Goal: Find specific page/section: Find specific page/section

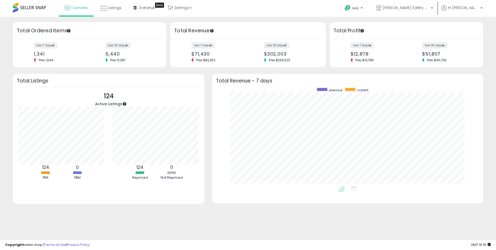
scroll to position [98, 261]
click at [114, 7] on span "Listings" at bounding box center [114, 7] width 13 height 5
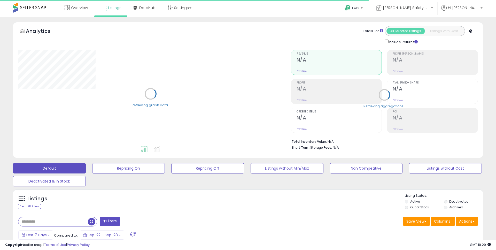
type input "**********"
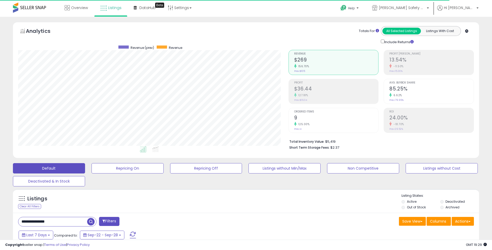
scroll to position [106, 270]
click at [81, 8] on span "Overview" at bounding box center [79, 7] width 17 height 5
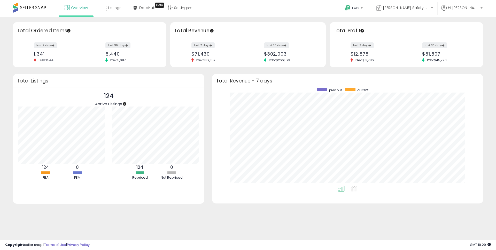
scroll to position [98, 261]
click at [116, 10] on span "Listings" at bounding box center [114, 7] width 13 height 5
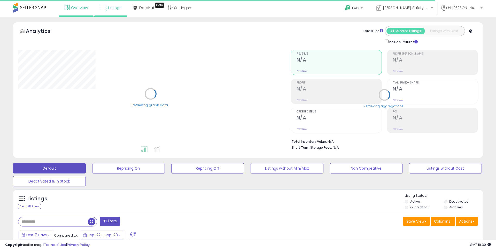
type input "**********"
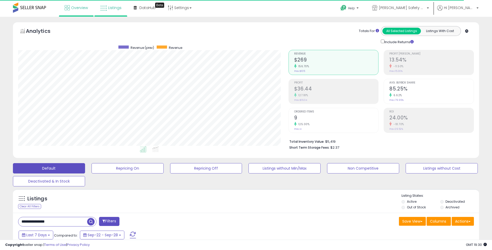
scroll to position [106, 270]
click at [83, 6] on span "Overview" at bounding box center [79, 7] width 17 height 5
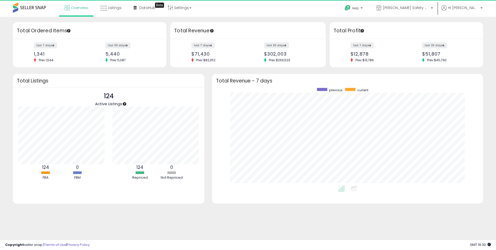
scroll to position [98, 261]
click at [110, 11] on link "Listings" at bounding box center [110, 8] width 29 height 16
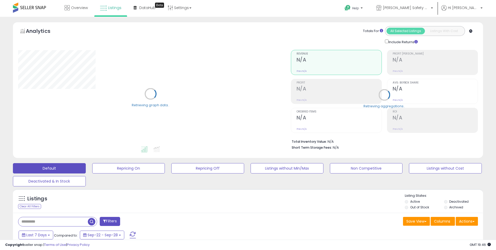
type input "**********"
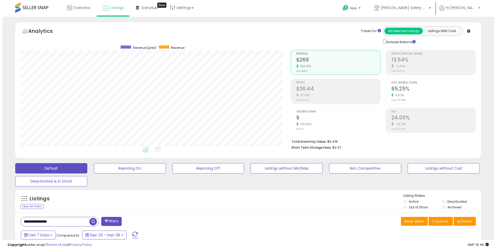
scroll to position [106, 270]
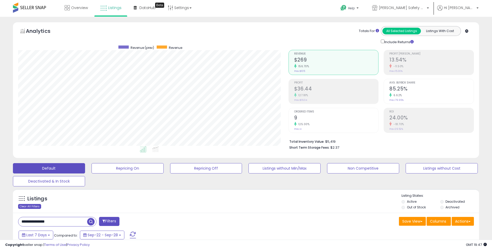
click at [33, 206] on div "Clear All Filters" at bounding box center [29, 206] width 23 height 5
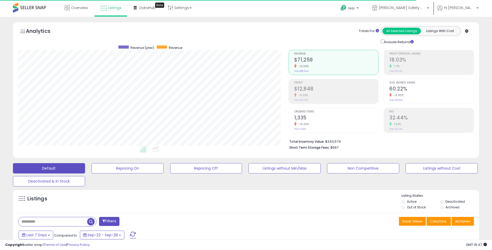
scroll to position [106, 270]
click at [74, 8] on span "Overview" at bounding box center [79, 7] width 17 height 5
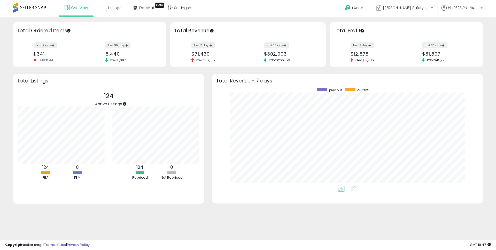
scroll to position [98, 261]
click at [114, 9] on span "Listings" at bounding box center [114, 7] width 13 height 5
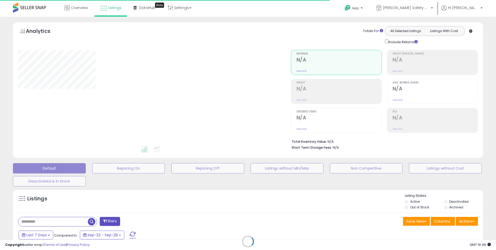
type input "**********"
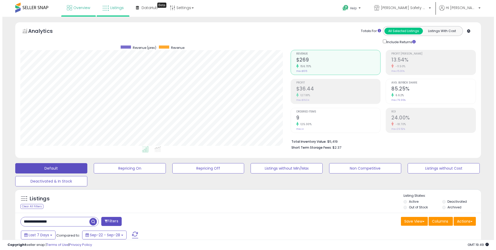
scroll to position [106, 270]
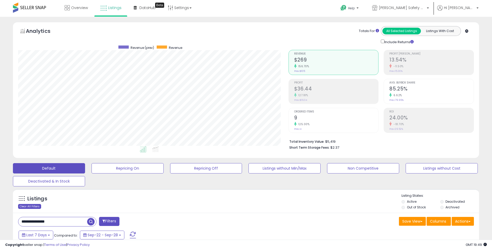
click at [29, 206] on div "Clear All Filters" at bounding box center [29, 206] width 23 height 5
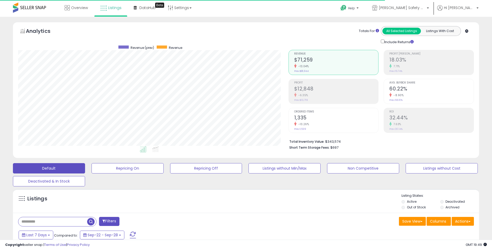
scroll to position [106, 270]
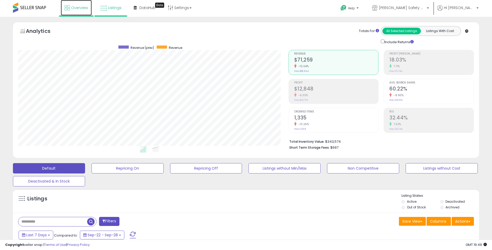
click at [82, 7] on span "Overview" at bounding box center [79, 7] width 17 height 5
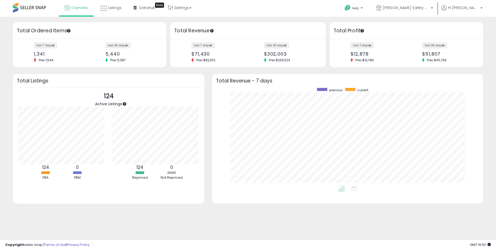
scroll to position [98, 261]
